Goal: Task Accomplishment & Management: Complete application form

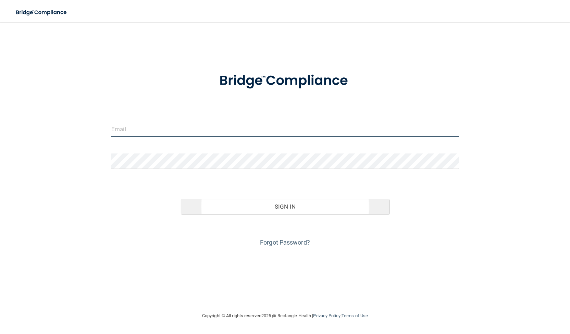
type input "[EMAIL_ADDRESS][DOMAIN_NAME]"
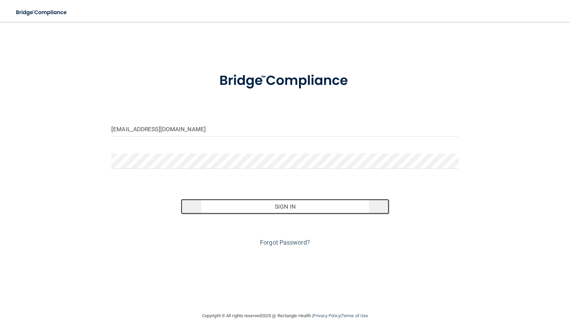
click at [268, 210] on button "Sign In" at bounding box center [285, 206] width 208 height 15
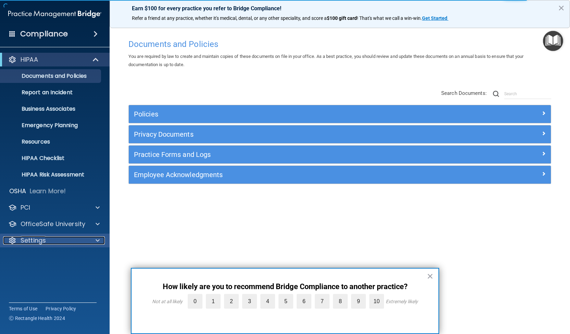
click at [41, 239] on p "Settings" at bounding box center [33, 240] width 25 height 8
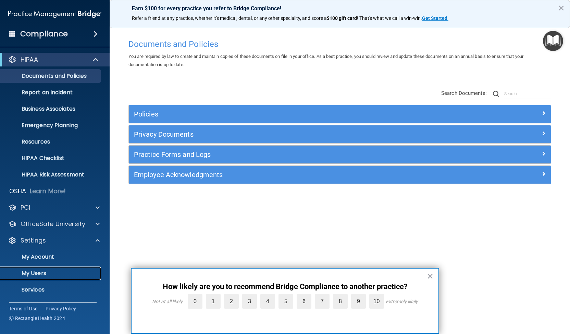
click at [29, 272] on p "My Users" at bounding box center [50, 273] width 93 height 7
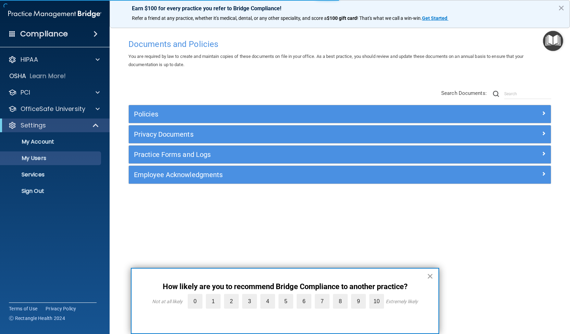
select select "20"
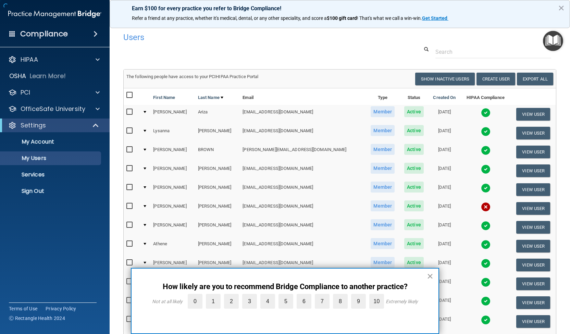
click at [428, 278] on button "×" at bounding box center [430, 275] width 7 height 11
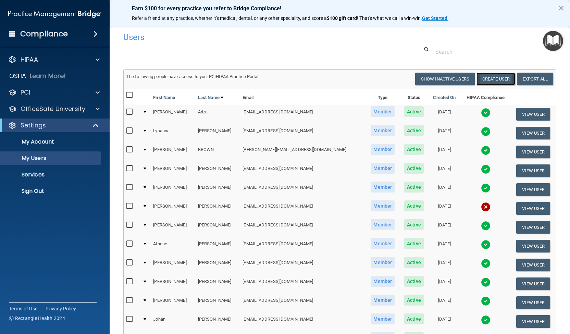
click at [482, 81] on button "Create User" at bounding box center [495, 79] width 39 height 13
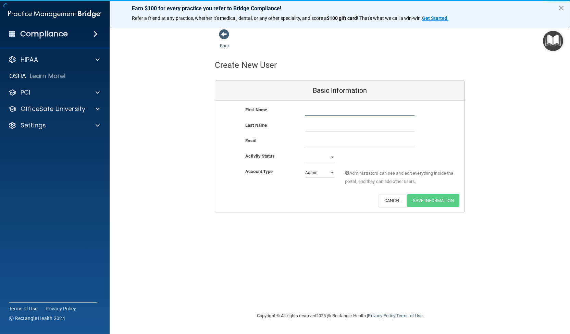
click at [320, 111] on input "text" at bounding box center [359, 111] width 109 height 10
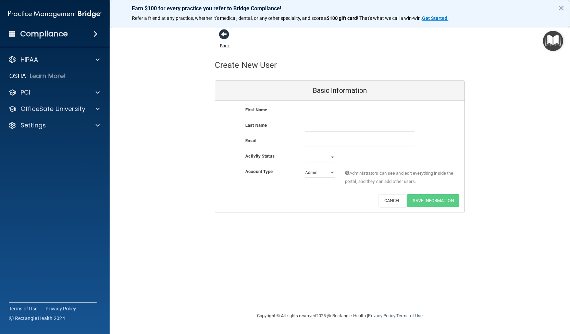
click at [226, 36] on span at bounding box center [224, 34] width 10 height 10
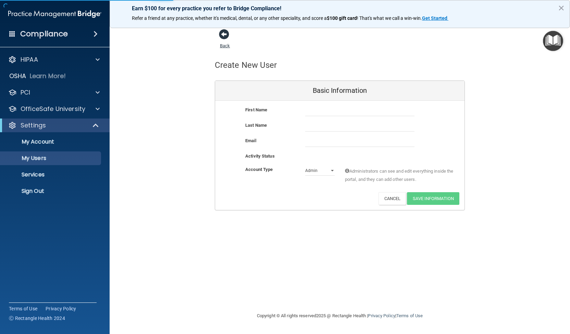
select select "20"
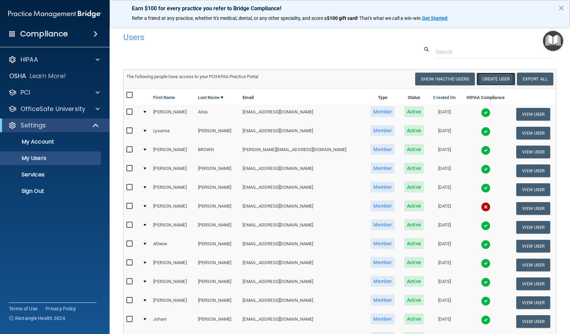
click at [488, 81] on button "Create User" at bounding box center [495, 79] width 39 height 13
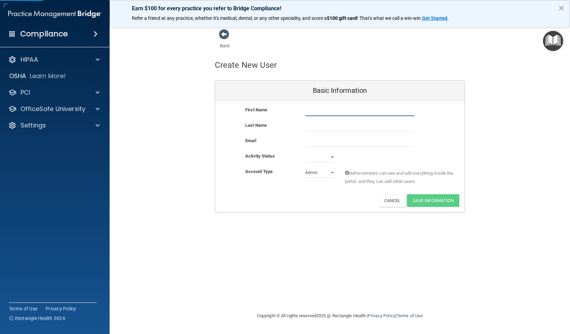
click at [316, 113] on input "text" at bounding box center [359, 111] width 109 height 10
type input "[PERSON_NAME]"
click at [308, 123] on input "text" at bounding box center [359, 126] width 109 height 10
type input "[PERSON_NAME]"
click at [314, 139] on input "email" at bounding box center [359, 142] width 109 height 10
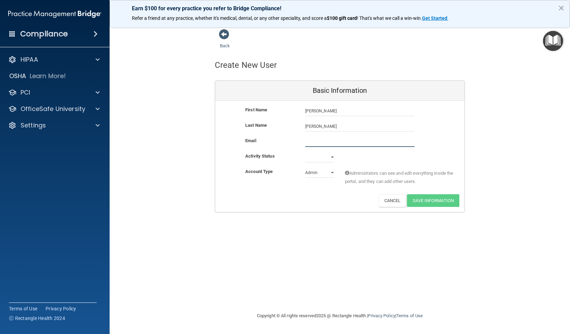
click at [316, 140] on input "email" at bounding box center [359, 142] width 109 height 10
type input "[EMAIL_ADDRESS][DOMAIN_NAME]"
click at [334, 156] on div "Active Inactive" at bounding box center [320, 157] width 40 height 10
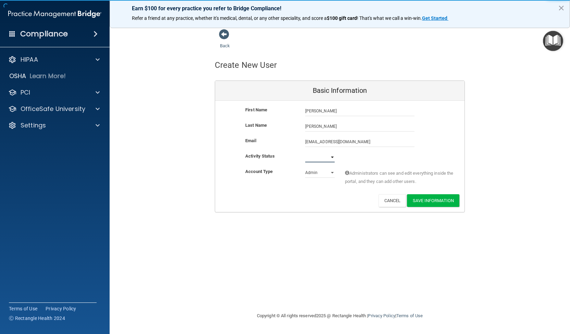
click at [331, 158] on select "Active Inactive" at bounding box center [319, 157] width 29 height 10
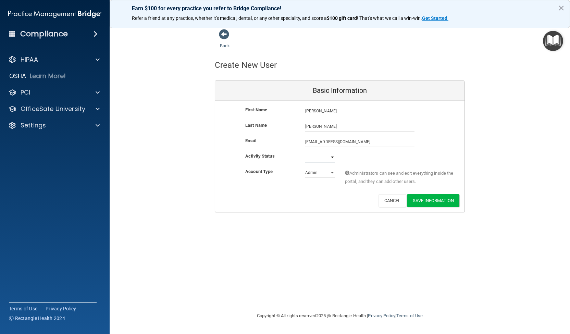
select select "active"
click at [305, 152] on select "Active Inactive" at bounding box center [319, 157] width 29 height 10
click at [331, 171] on select "Admin Member" at bounding box center [319, 172] width 29 height 10
select select "practice_member"
click at [305, 167] on select "Admin Member" at bounding box center [319, 172] width 29 height 10
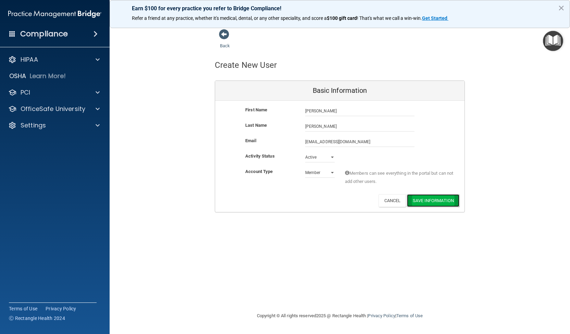
click at [424, 202] on button "Save Information" at bounding box center [433, 200] width 52 height 13
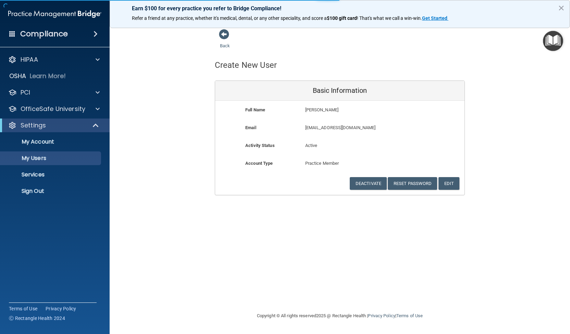
select select "20"
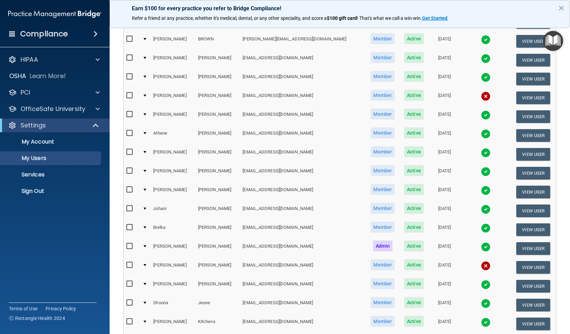
scroll to position [256, 0]
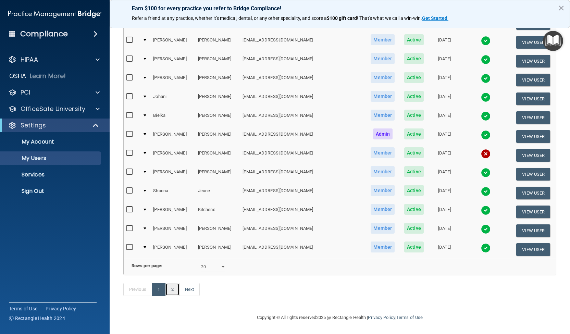
click at [174, 291] on link "2" at bounding box center [172, 289] width 14 height 13
select select "20"
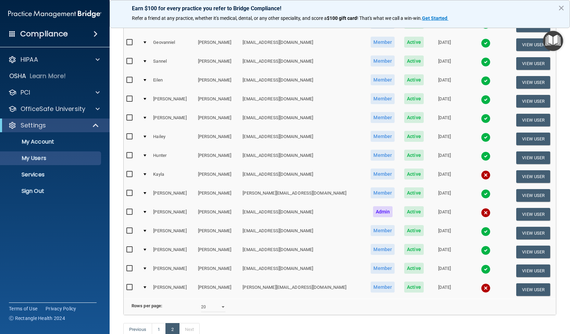
scroll to position [137, 0]
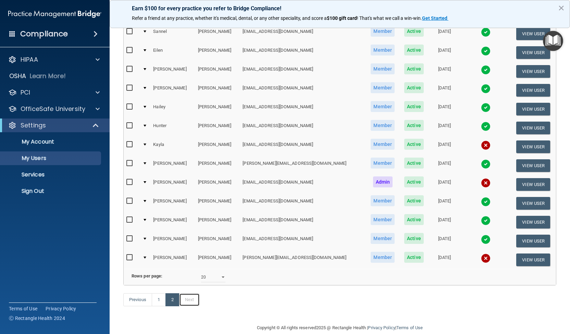
click at [189, 306] on link "Next" at bounding box center [189, 299] width 21 height 13
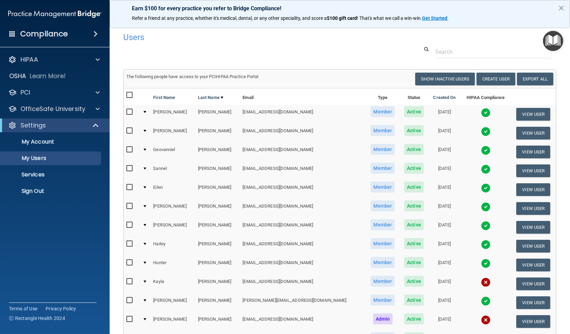
click at [563, 10] on button "×" at bounding box center [561, 7] width 7 height 11
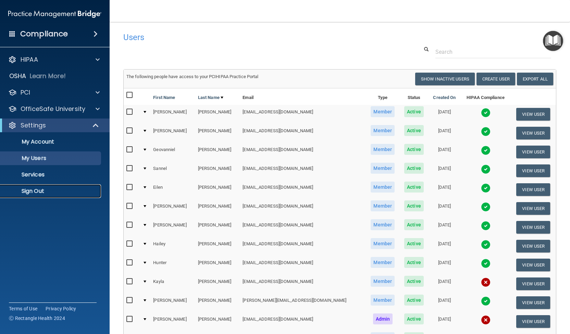
click at [36, 190] on p "Sign Out" at bounding box center [50, 191] width 93 height 7
